Goal: Information Seeking & Learning: Learn about a topic

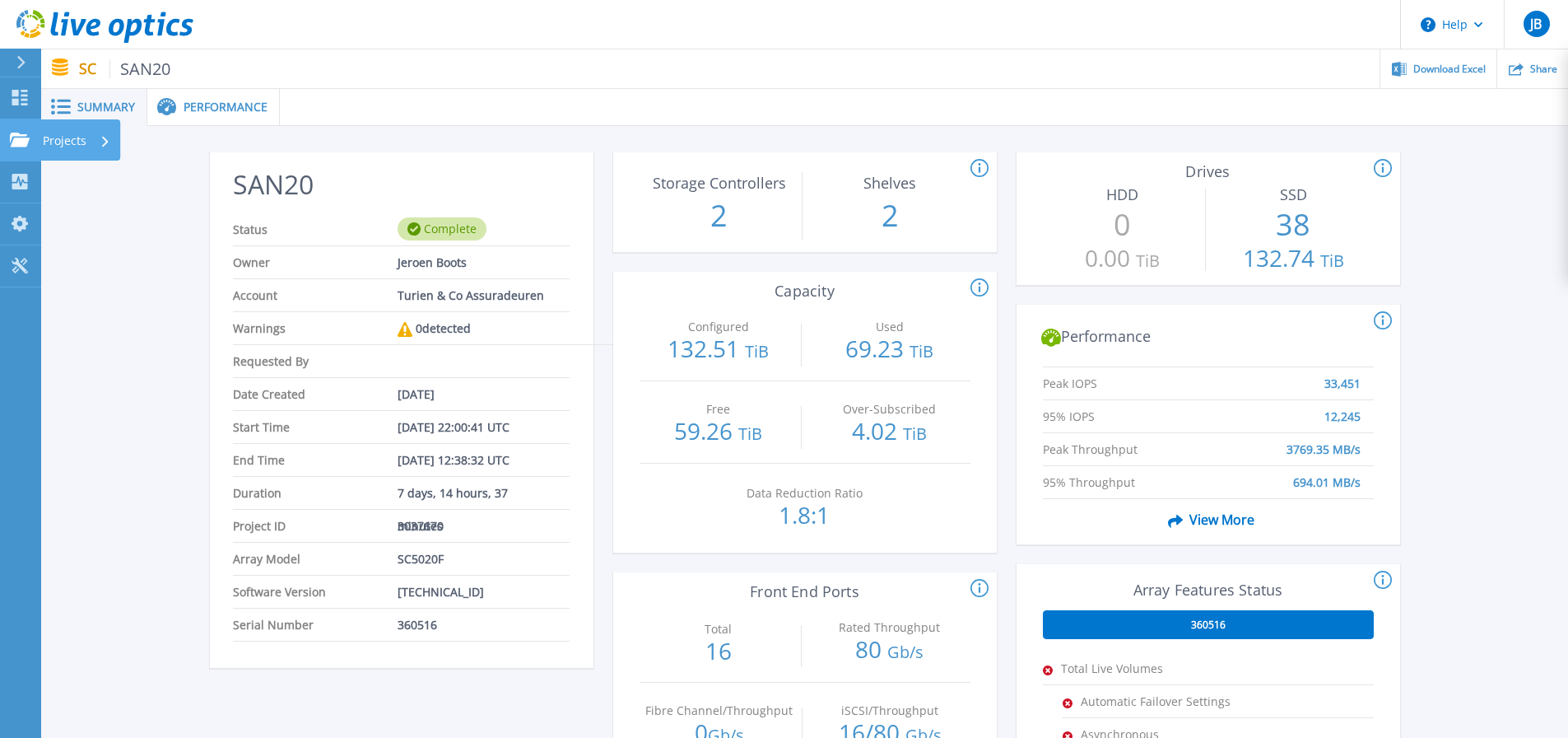
click at [29, 143] on icon at bounding box center [20, 140] width 20 height 14
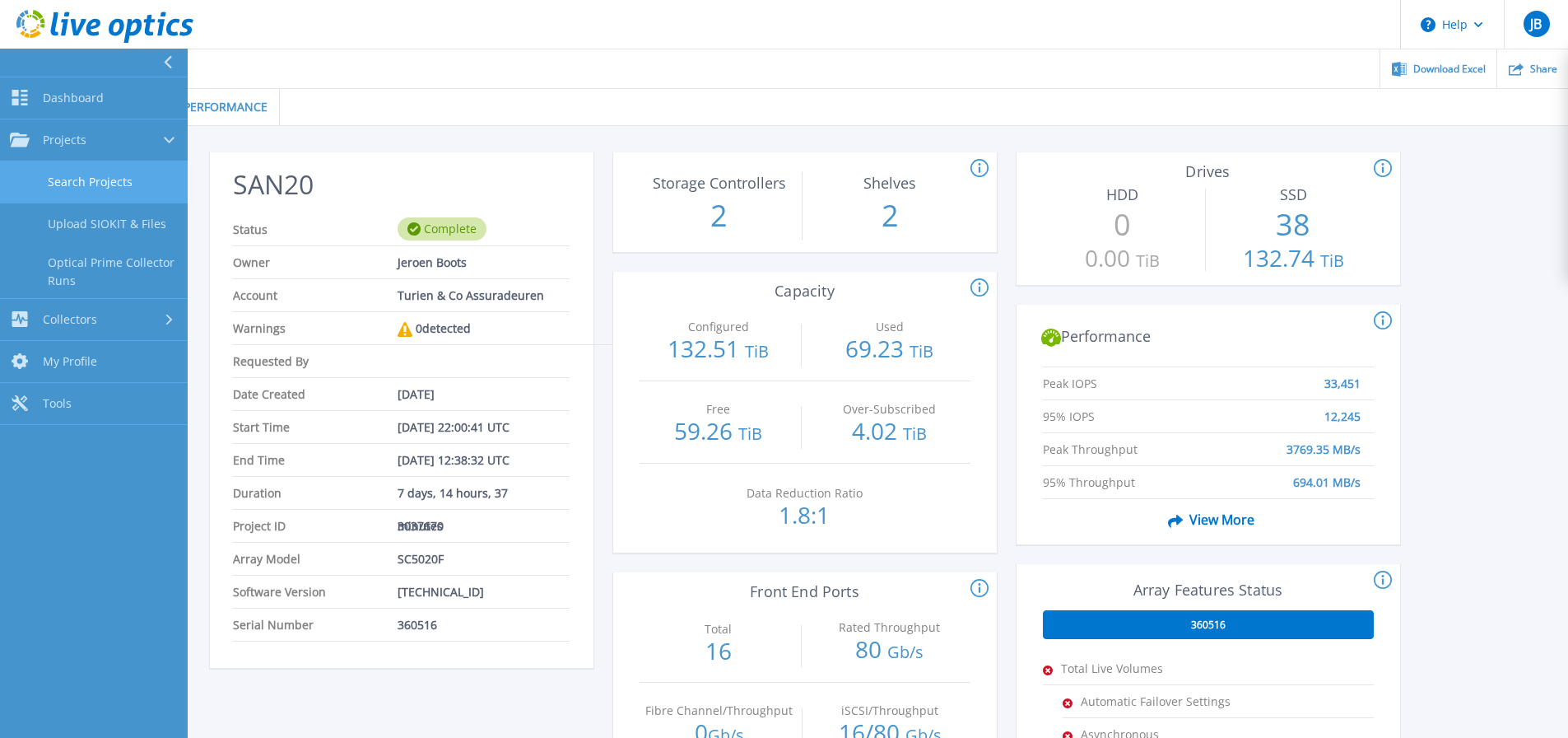
click at [98, 178] on link "Search Projects" at bounding box center [94, 182] width 188 height 42
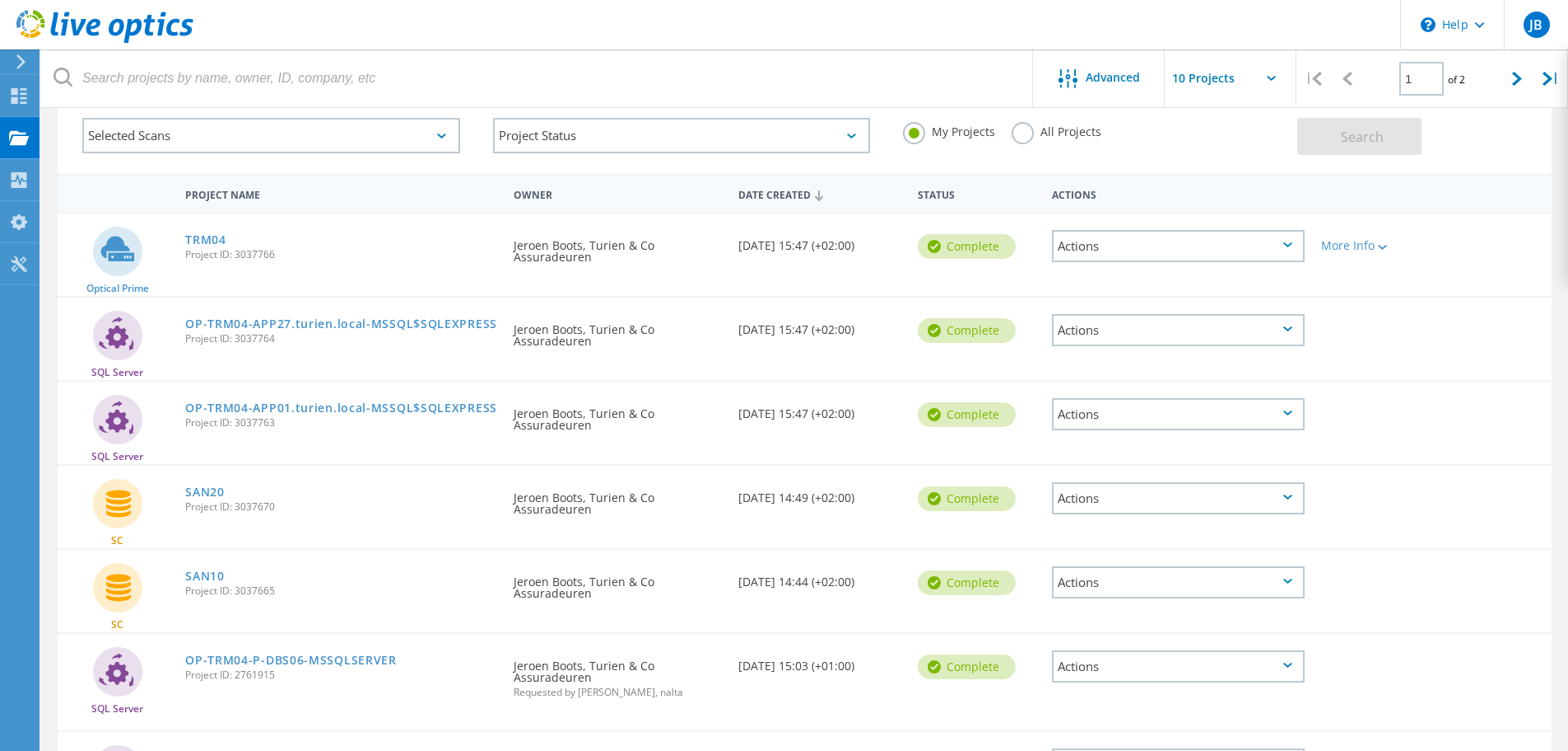
scroll to position [165, 0]
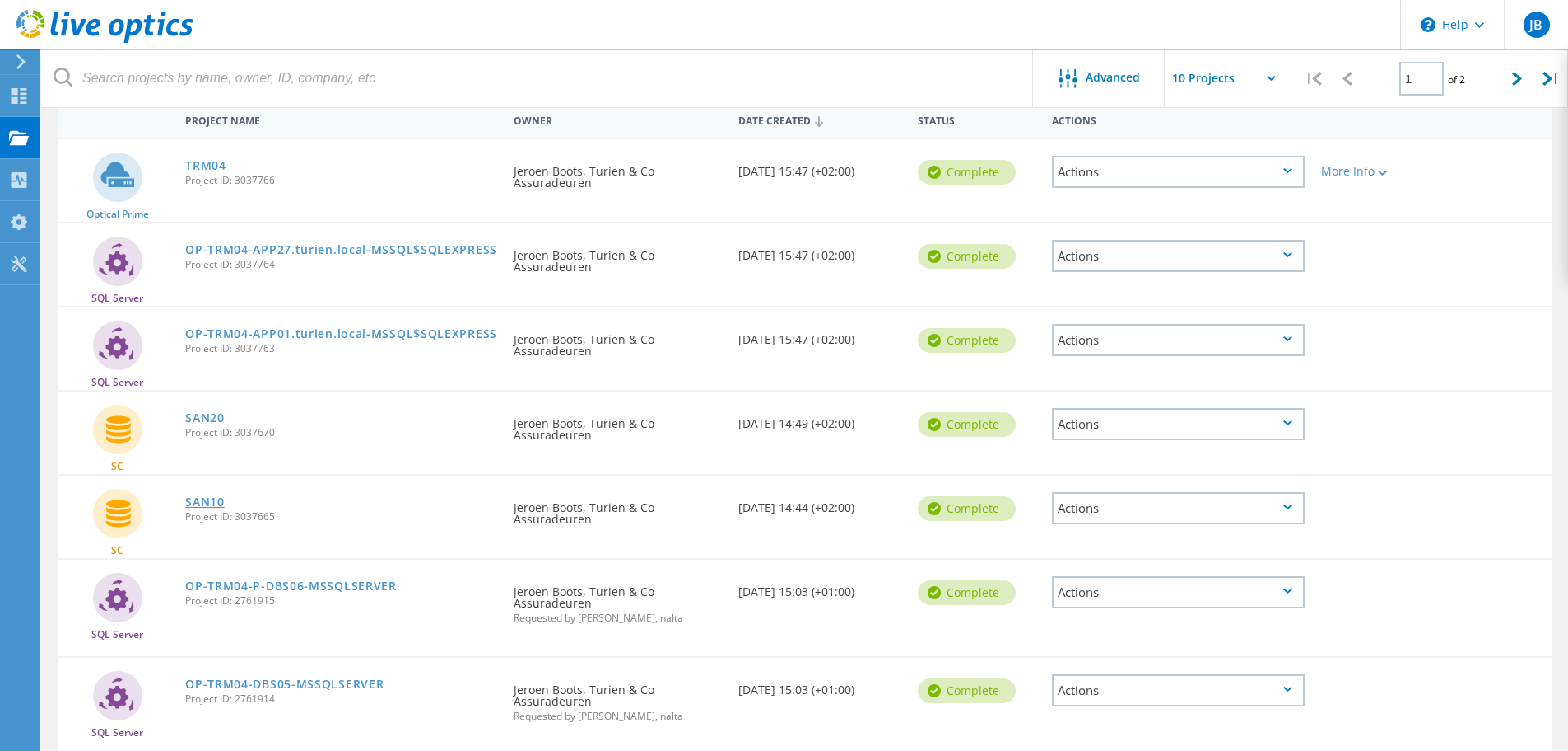
click at [204, 503] on link "SAN10" at bounding box center [205, 502] width 40 height 12
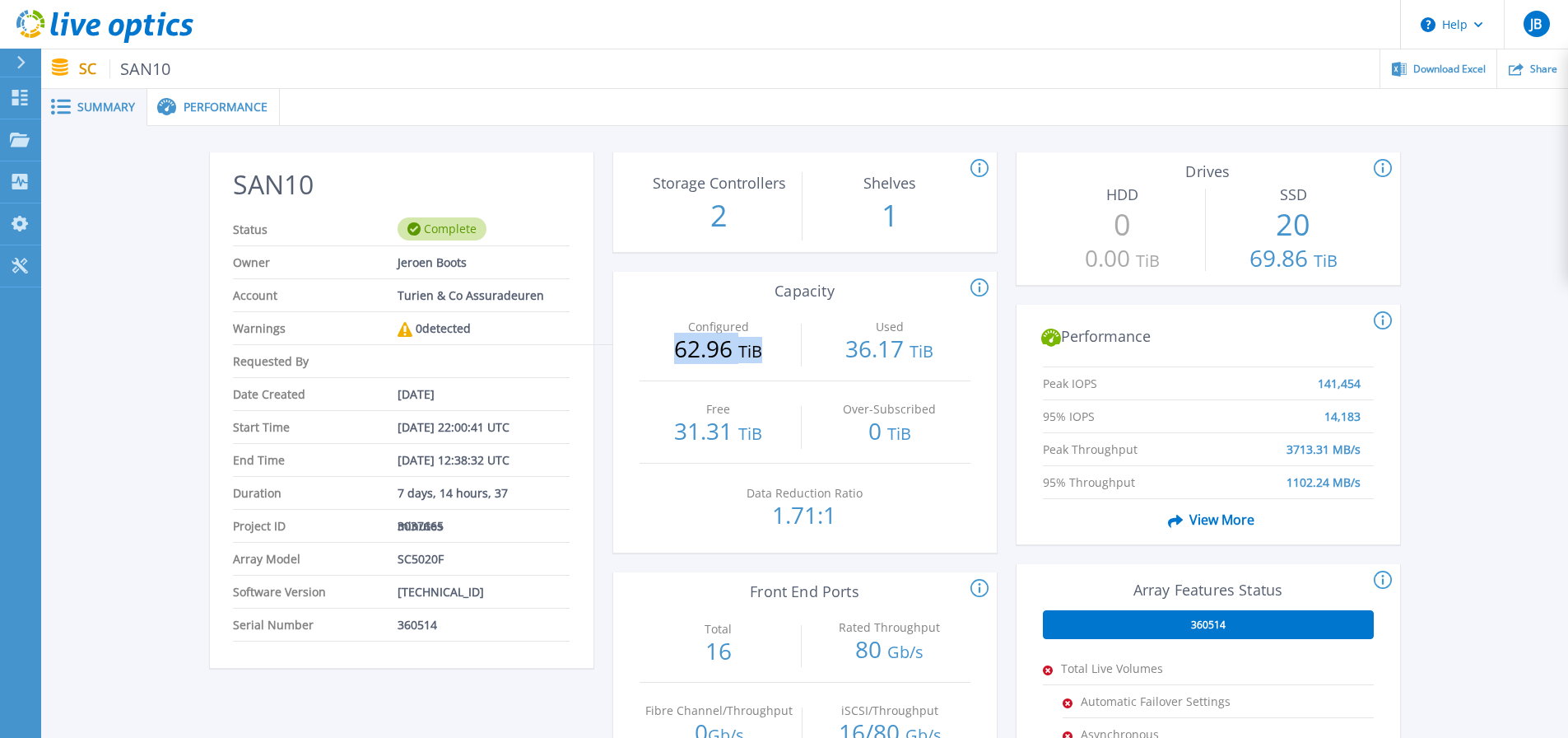
drag, startPoint x: 676, startPoint y: 358, endPoint x: 801, endPoint y: 358, distance: 125.0
click at [801, 358] on div "Configured 62.96 TiB Used 36.17 TiB" at bounding box center [804, 340] width 331 height 82
drag, startPoint x: 664, startPoint y: 430, endPoint x: 775, endPoint y: 429, distance: 111.0
click at [775, 429] on p "31.31 TiB" at bounding box center [719, 432] width 159 height 26
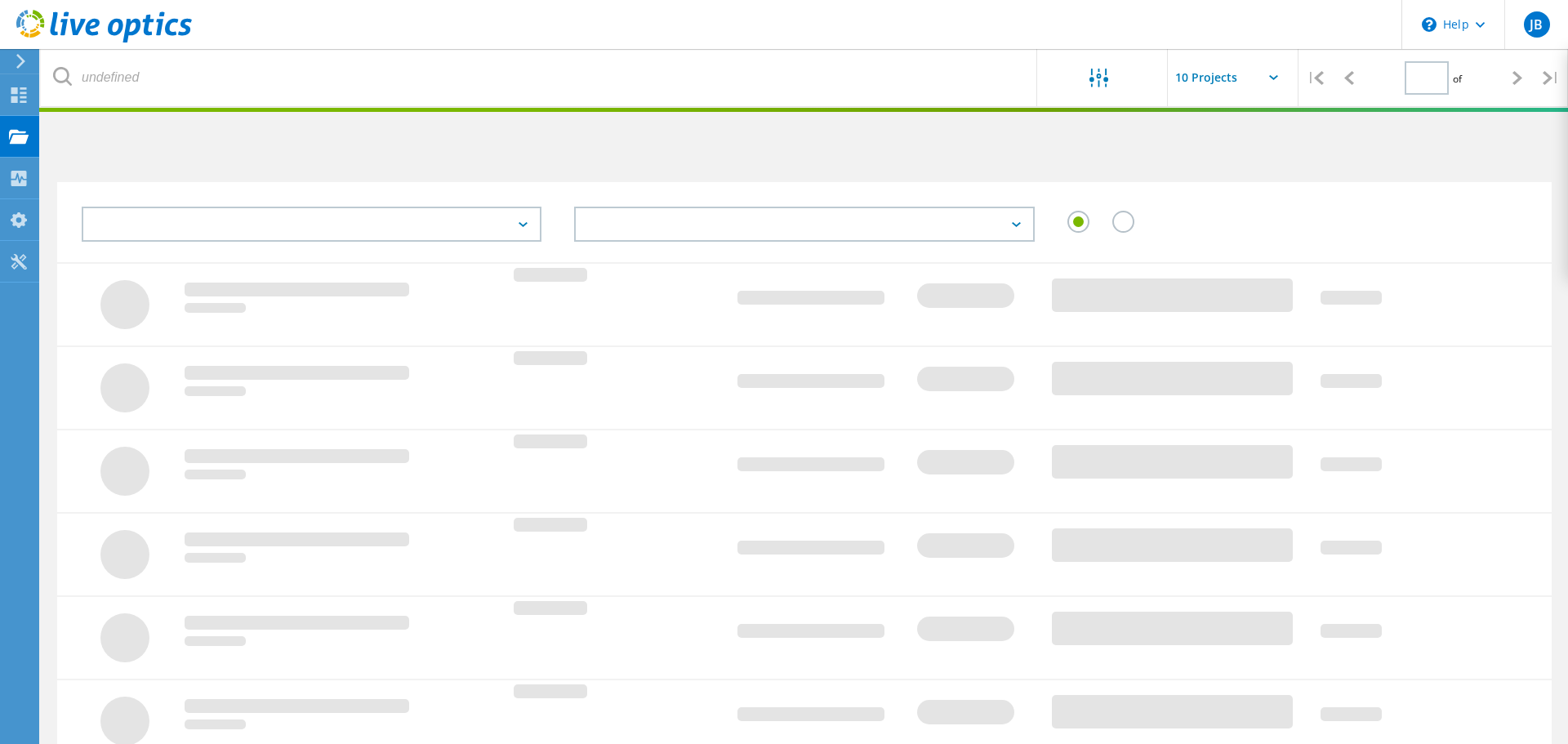
type input "1"
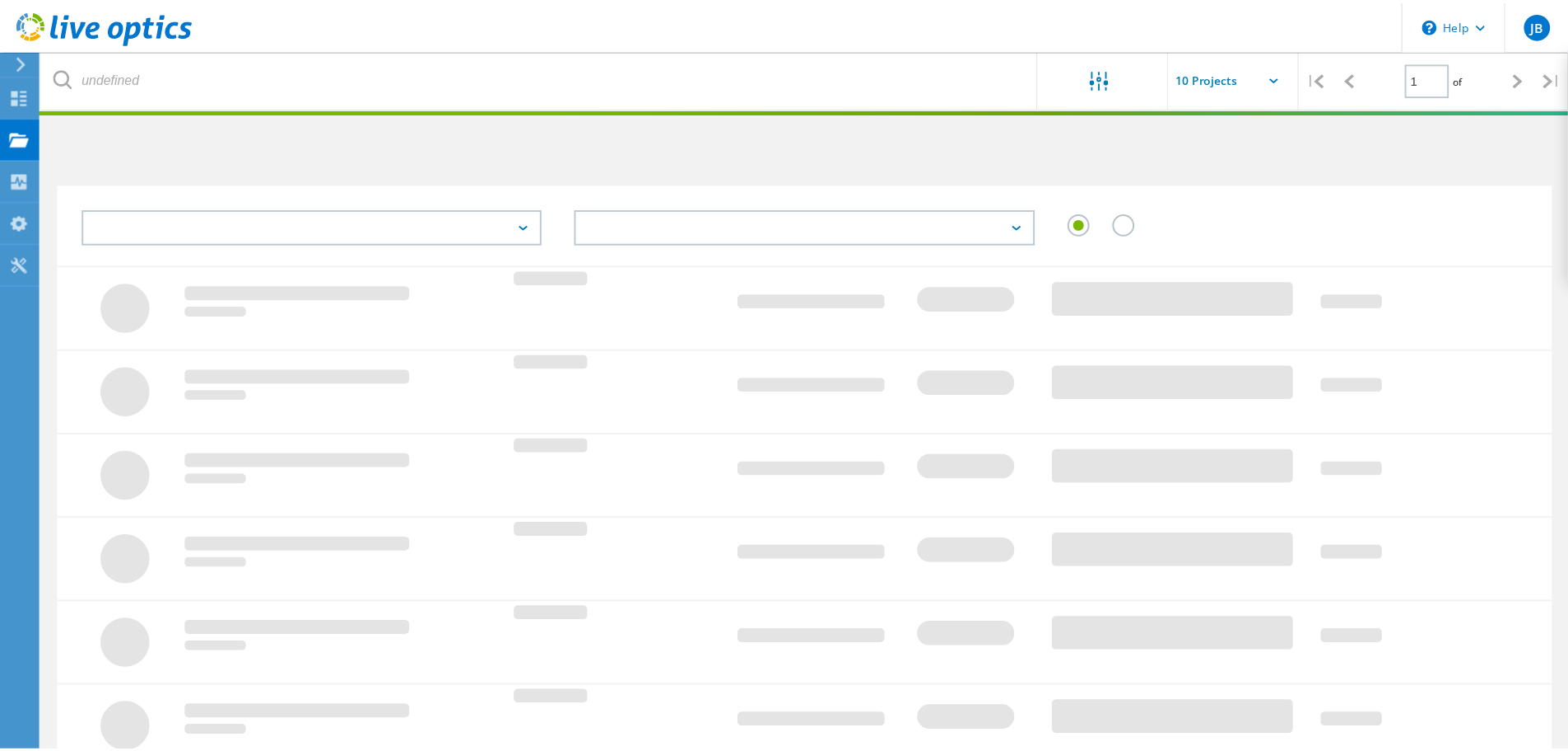
scroll to position [165, 0]
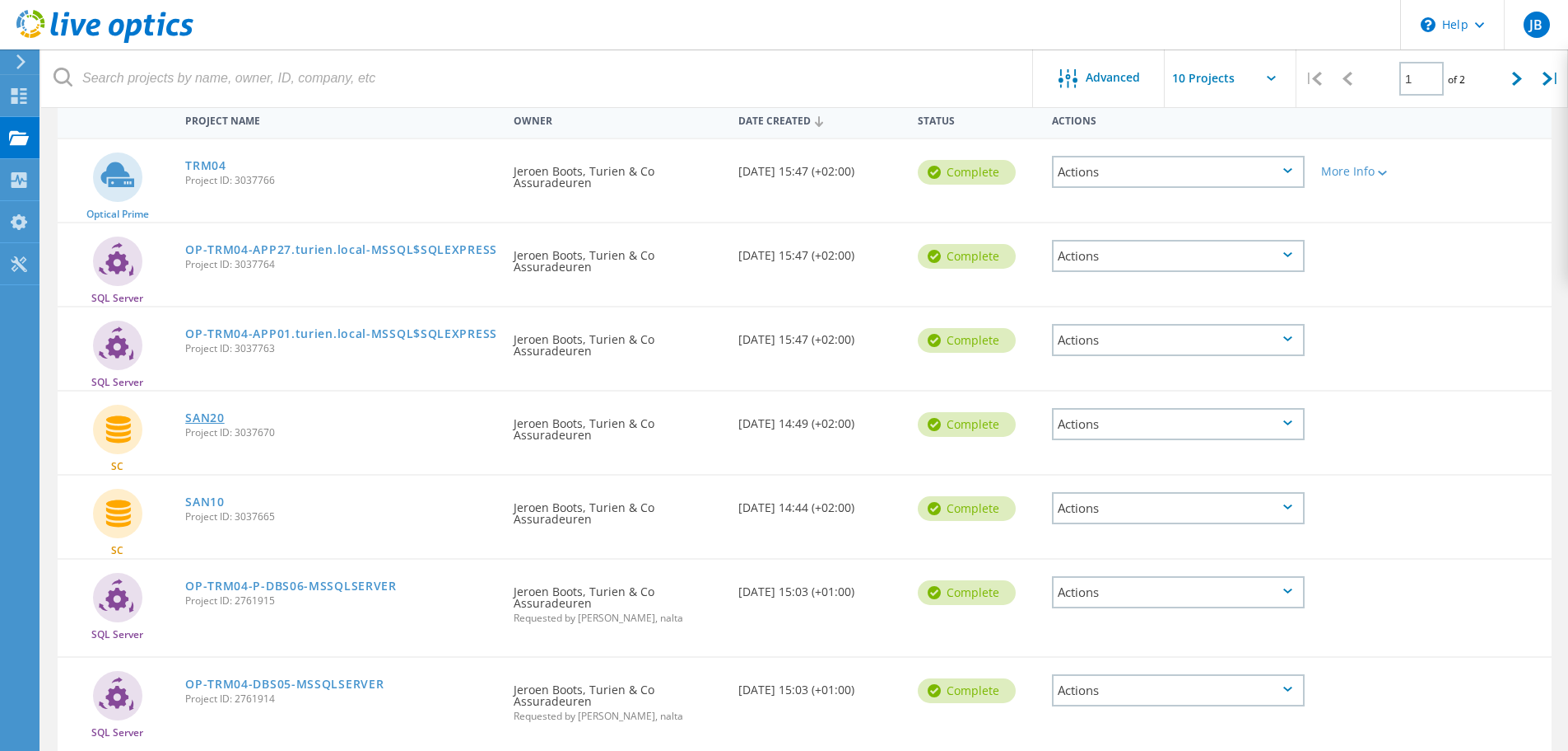
click at [208, 420] on link "SAN20" at bounding box center [205, 418] width 40 height 12
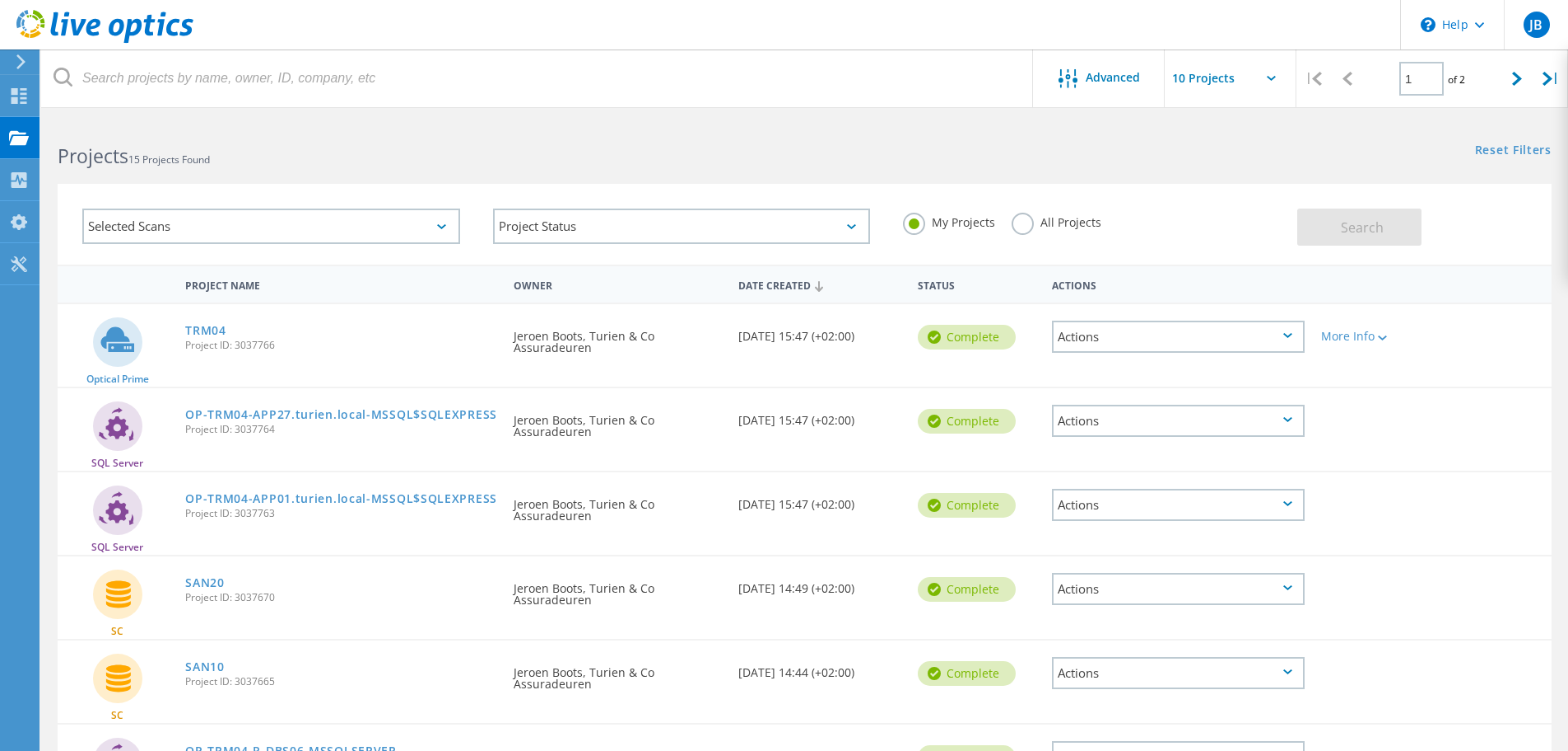
scroll to position [165, 0]
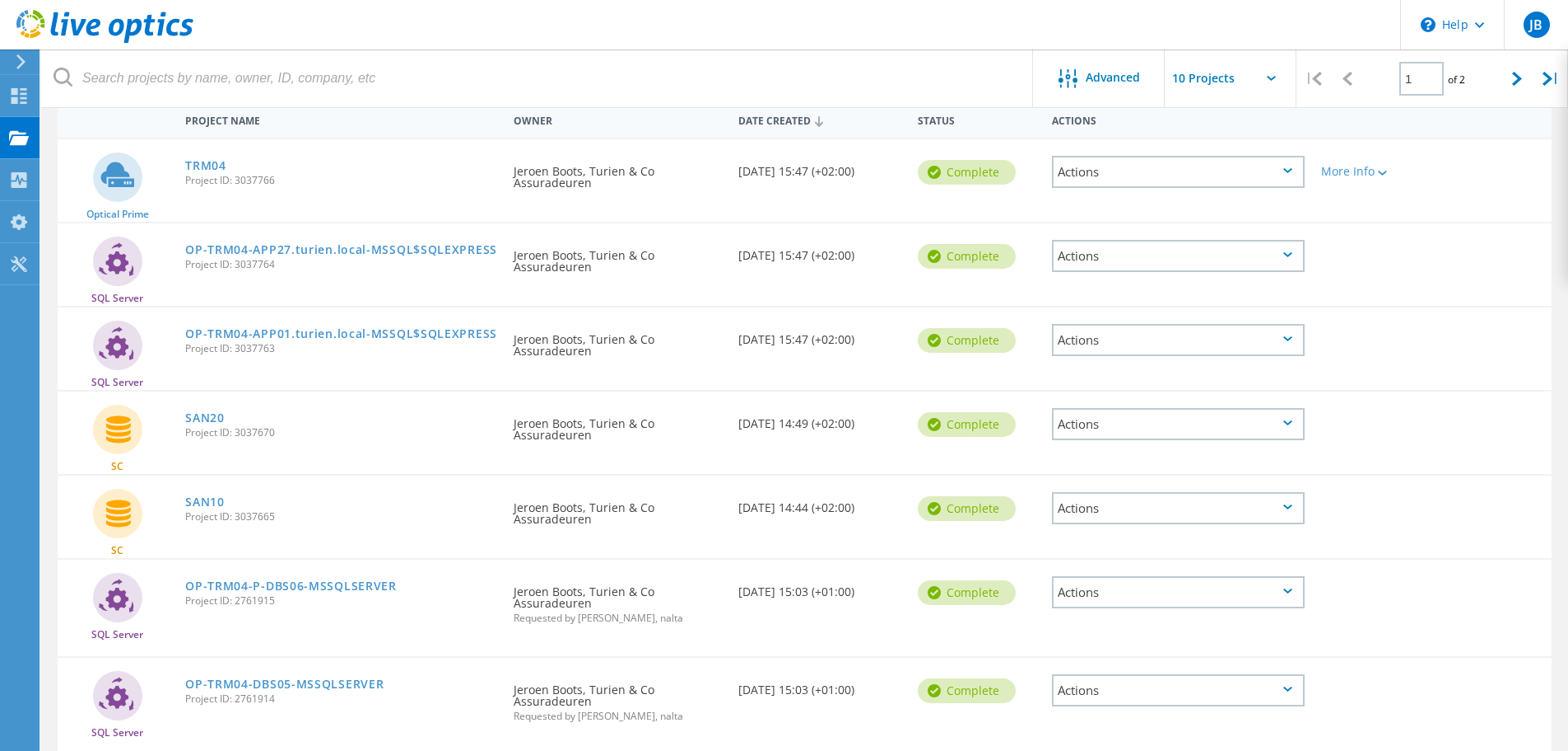
click at [202, 175] on span "Project ID: 3037766" at bounding box center [341, 180] width 312 height 10
click at [208, 169] on link "TRM04" at bounding box center [205, 166] width 41 height 12
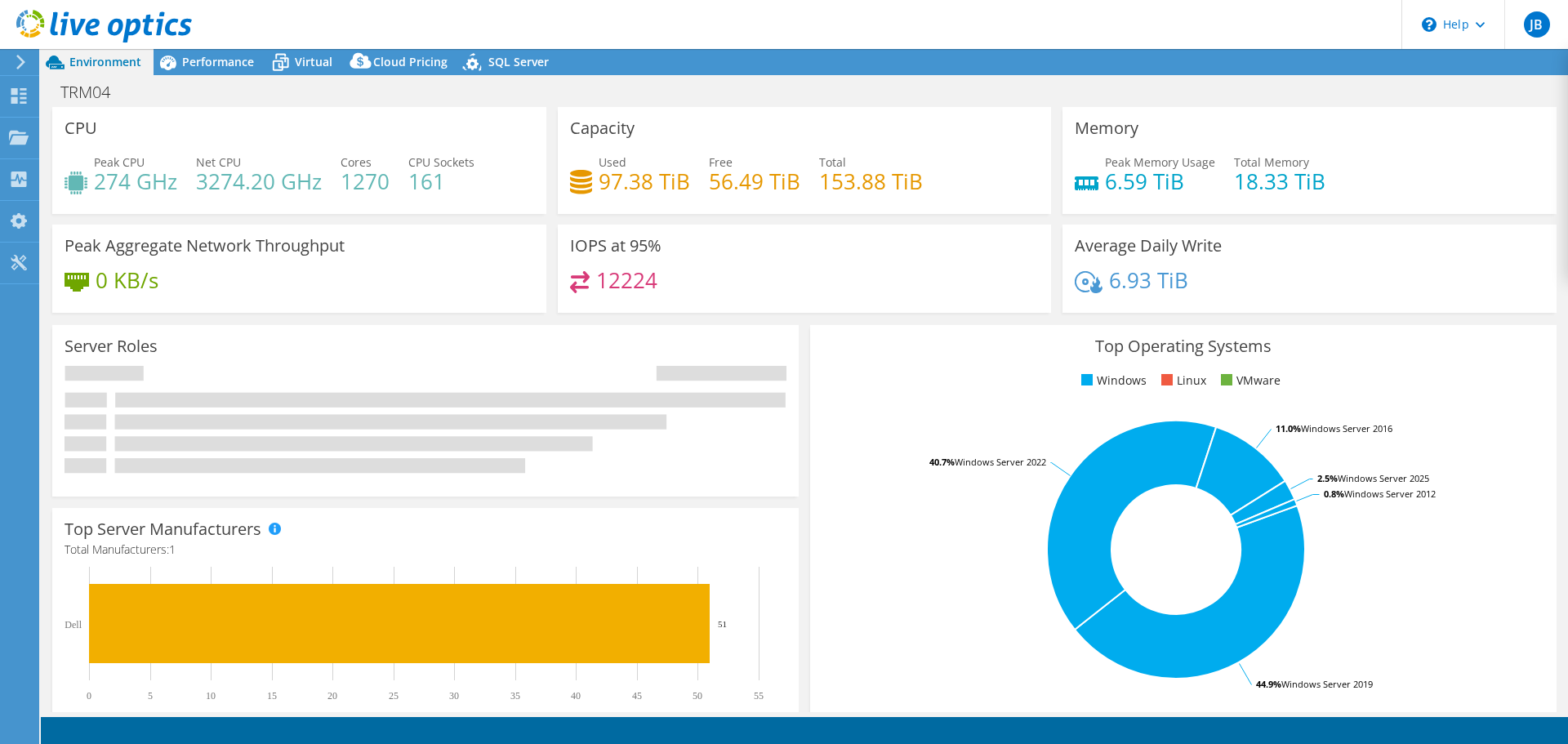
select select "USD"
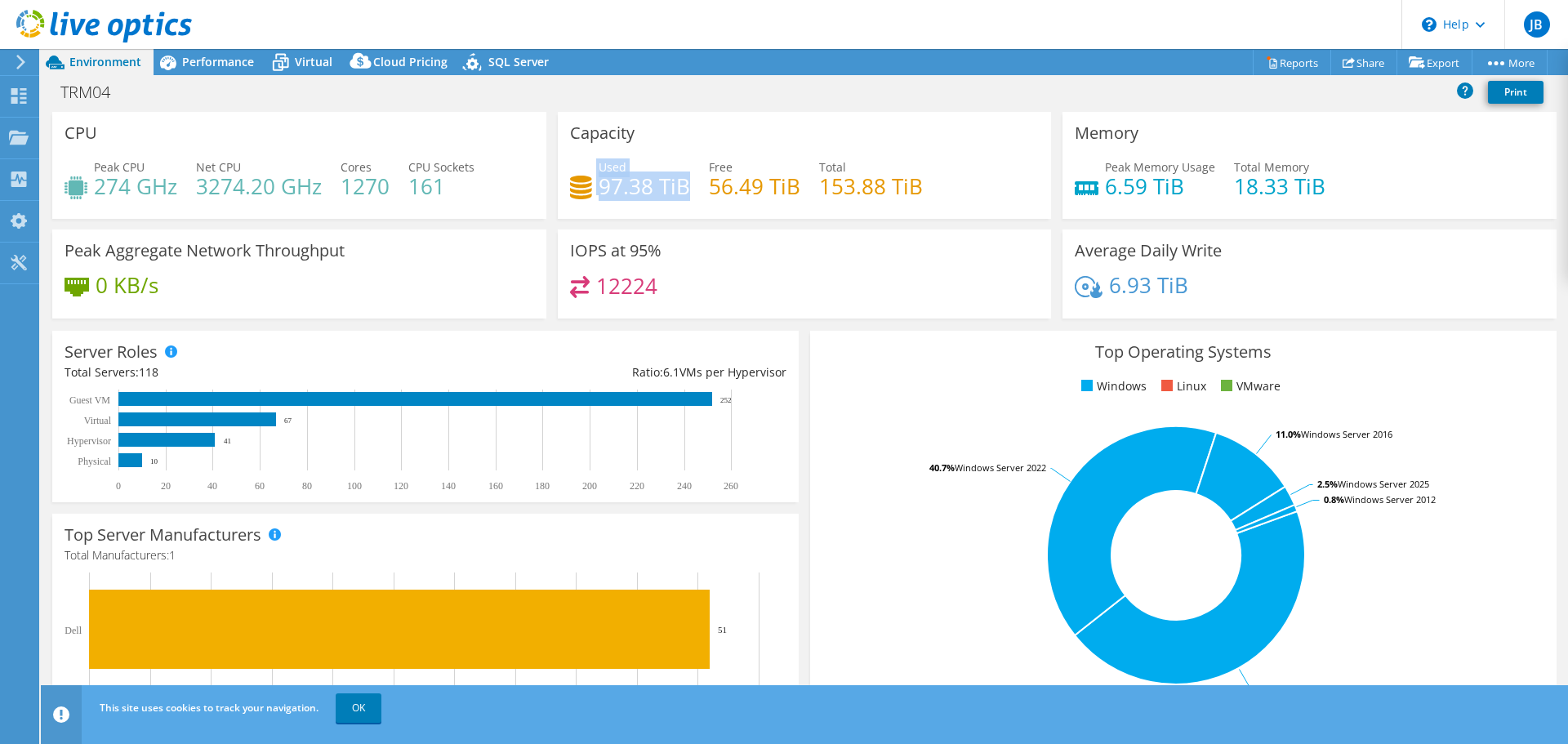
drag, startPoint x: 580, startPoint y: 187, endPoint x: 681, endPoint y: 185, distance: 101.0
click at [681, 185] on div "Used 97.38 TiB" at bounding box center [629, 176] width 120 height 37
click at [752, 208] on div "Used 97.38 TiB Free 56.49 TiB Total 153.88 TiB" at bounding box center [805, 185] width 470 height 53
drag, startPoint x: 597, startPoint y: 289, endPoint x: 697, endPoint y: 280, distance: 100.4
click at [697, 280] on div "12224" at bounding box center [805, 292] width 470 height 35
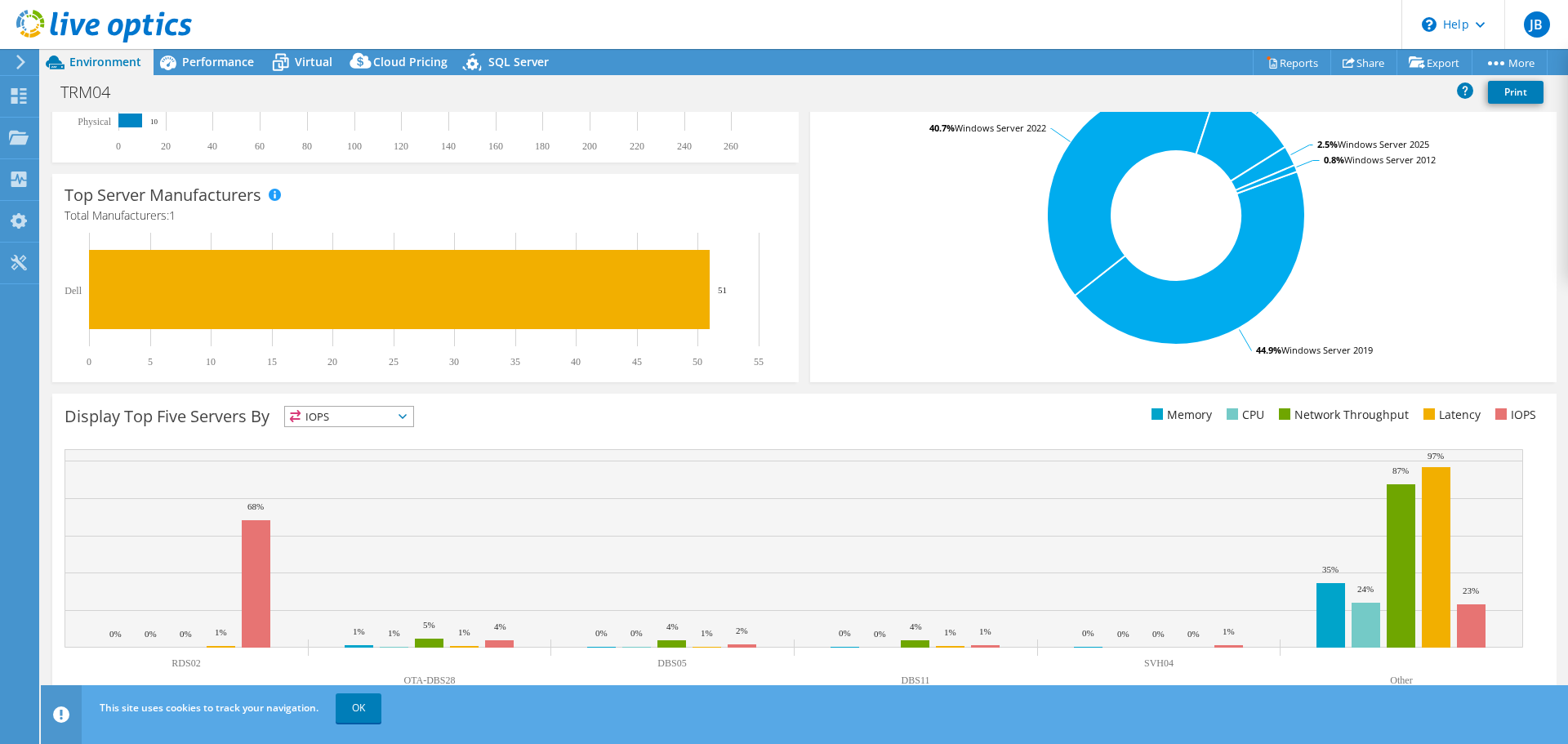
scroll to position [346, 0]
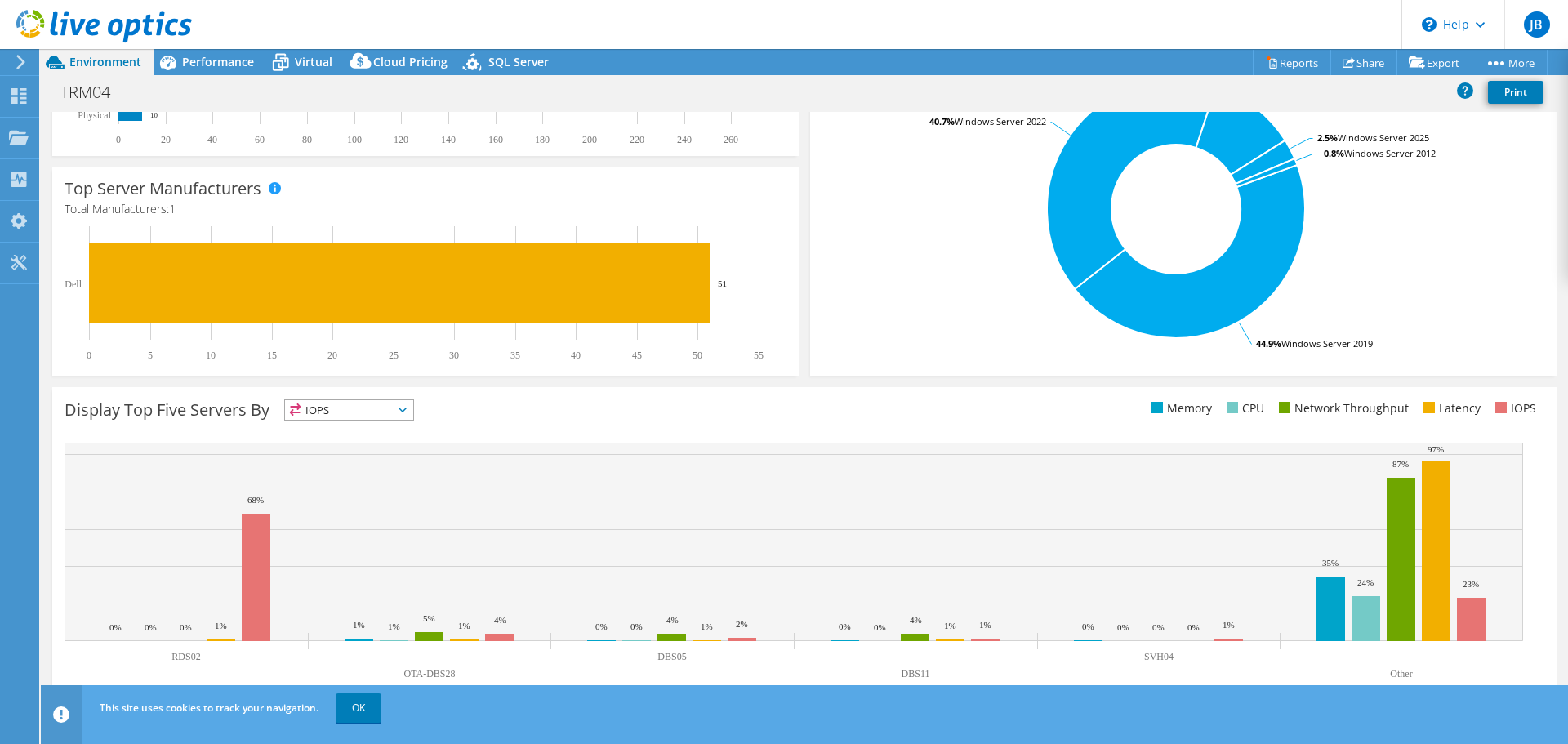
click at [401, 418] on span "IOPS" at bounding box center [349, 410] width 128 height 20
click at [533, 411] on div "Display Top Five Servers By IOPS IOPS" at bounding box center [434, 412] width 739 height 27
drag, startPoint x: 163, startPoint y: 654, endPoint x: 234, endPoint y: 661, distance: 71.3
click at [234, 661] on rect at bounding box center [793, 565] width 1458 height 245
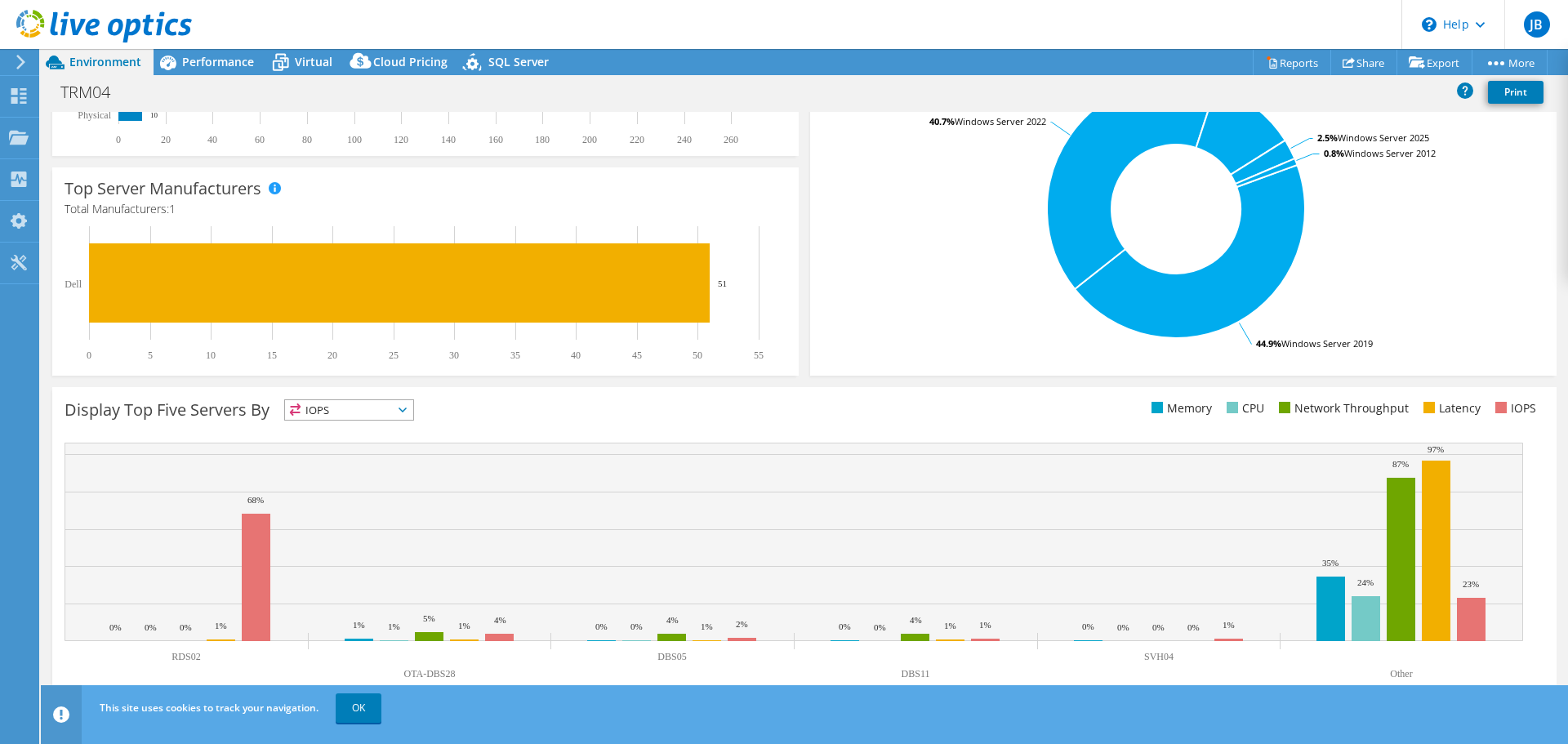
drag, startPoint x: 216, startPoint y: 661, endPoint x: 192, endPoint y: 659, distance: 24.1
click at [181, 660] on icon "RDS02 OTA-DBS28 DBS05 DBS11 SVH04 Other 0% 1% 0% 0% 0% 35% 0% 1% 0% 0% 0% 24% 0…" at bounding box center [793, 565] width 1458 height 245
drag, startPoint x: 405, startPoint y: 675, endPoint x: 452, endPoint y: 675, distance: 47.0
click at [452, 675] on text "OTA-DBS28" at bounding box center [429, 674] width 52 height 12
click at [1394, 665] on rect at bounding box center [793, 565] width 1458 height 245
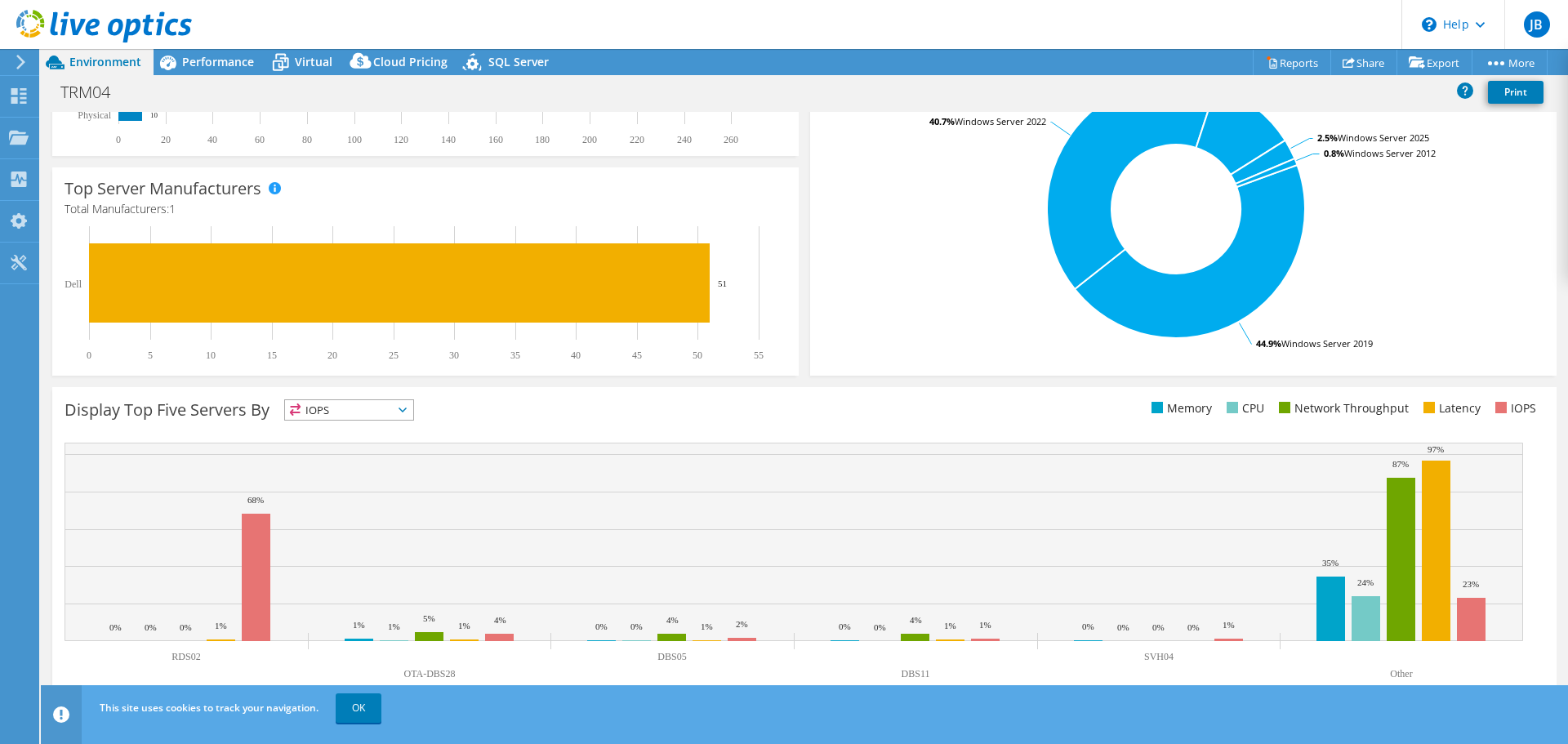
click at [413, 414] on span "IOPS" at bounding box center [349, 410] width 128 height 20
click at [376, 448] on li "Memory" at bounding box center [349, 454] width 128 height 23
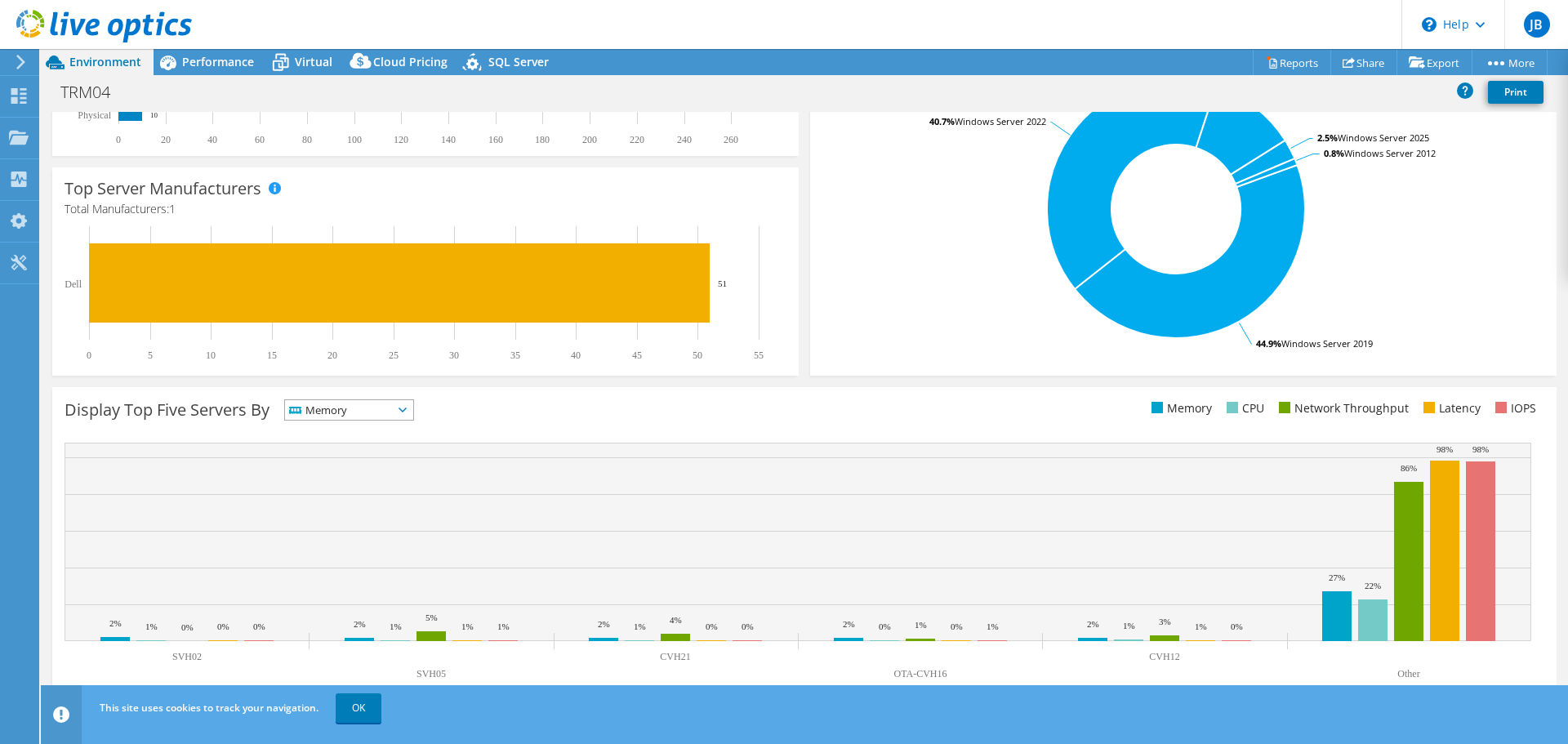
click at [391, 418] on span "Memory" at bounding box center [339, 410] width 108 height 20
click at [367, 470] on li "CPU" at bounding box center [349, 477] width 128 height 23
click at [392, 414] on span "CPU" at bounding box center [339, 410] width 108 height 20
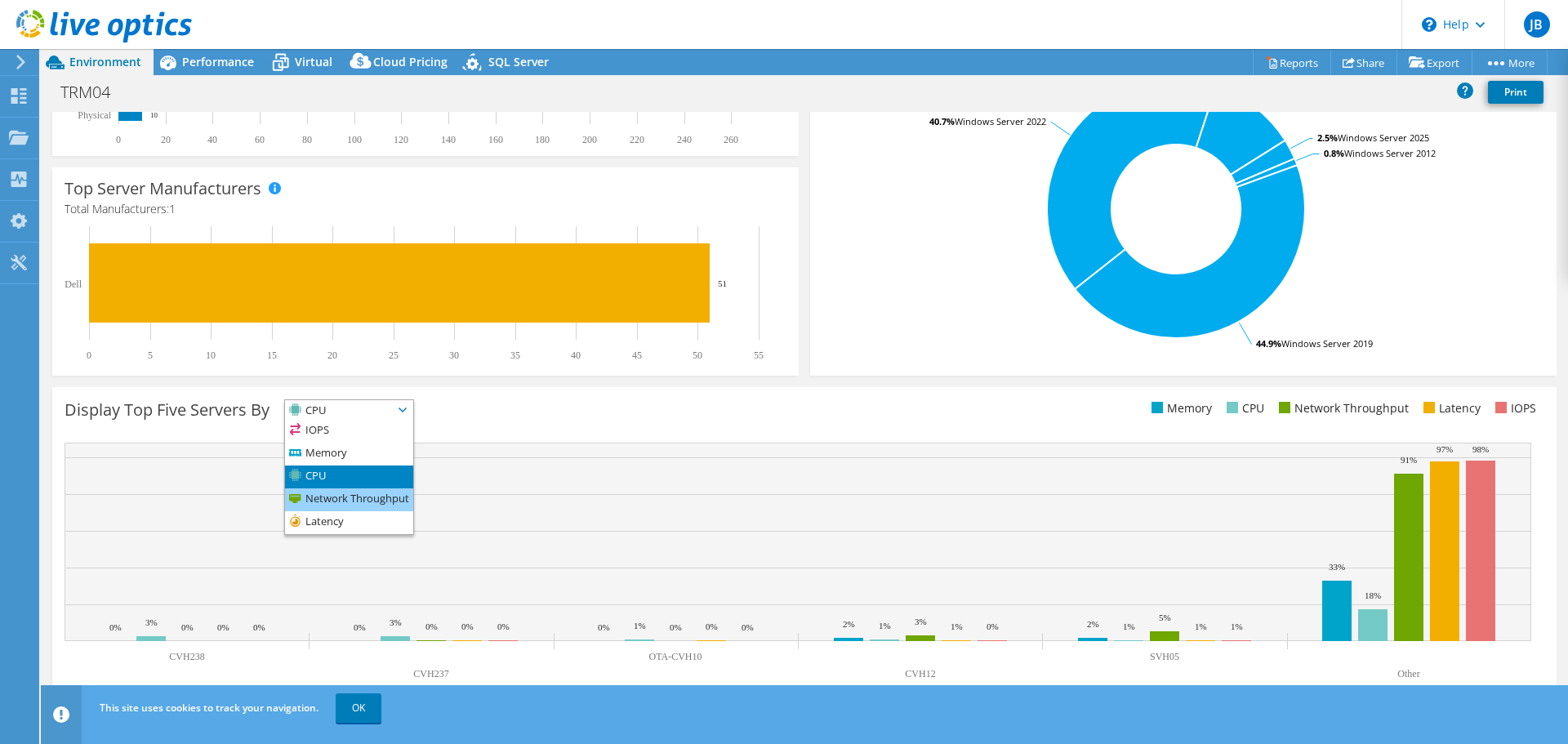
click at [355, 496] on li "Network Throughput" at bounding box center [349, 499] width 128 height 23
